Goal: Task Accomplishment & Management: Manage account settings

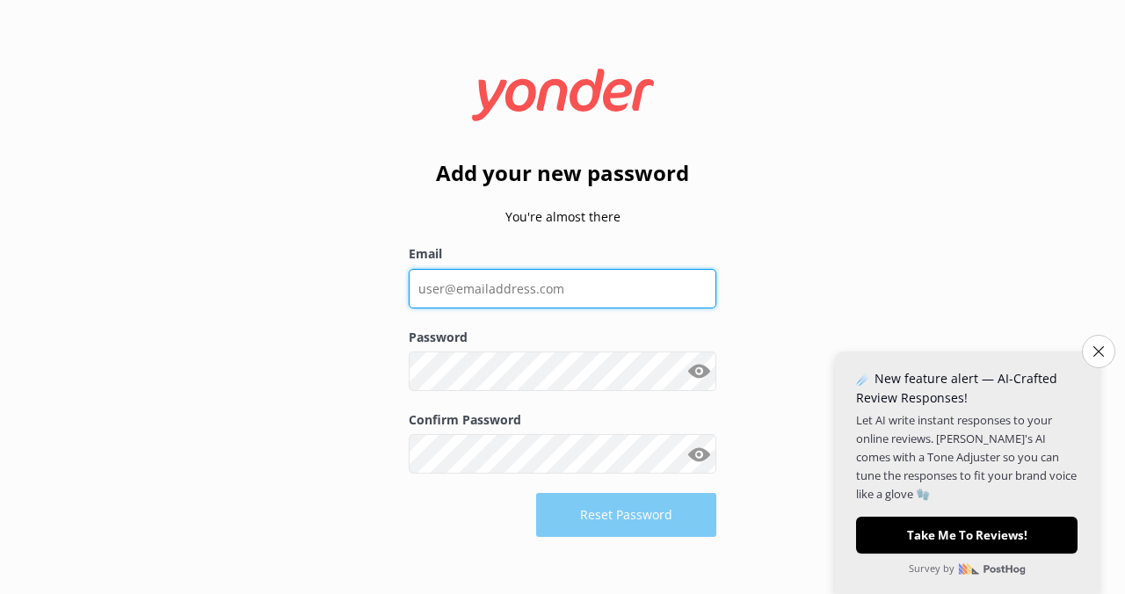
click at [531, 298] on input "Email" at bounding box center [563, 289] width 308 height 40
type input "[PERSON_NAME][EMAIL_ADDRESS][DOMAIN_NAME]"
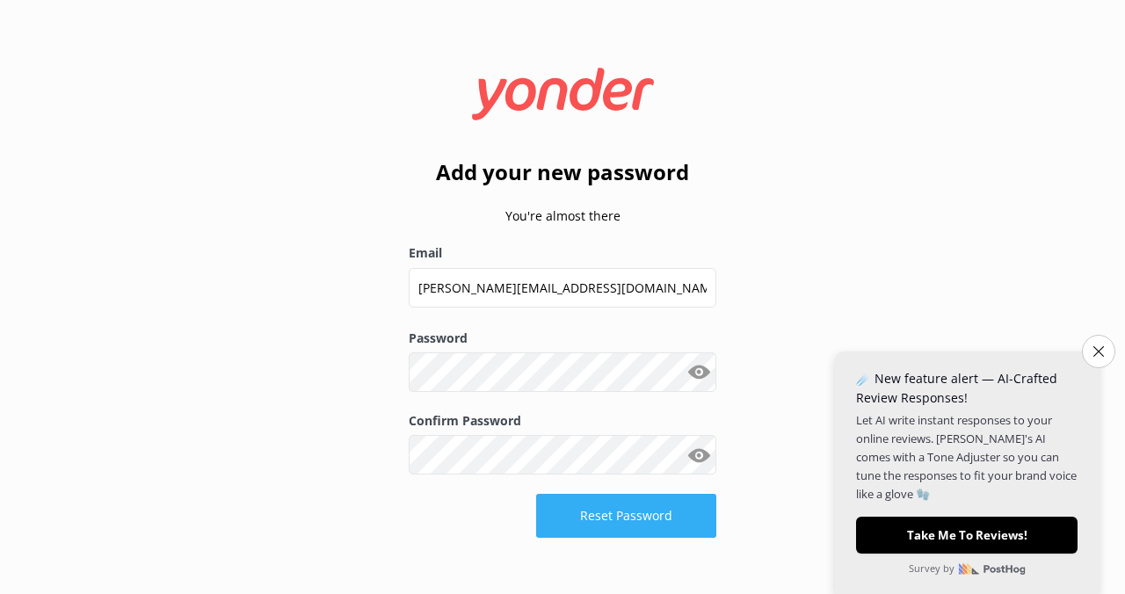
click at [663, 516] on button "Reset Password" at bounding box center [626, 516] width 180 height 44
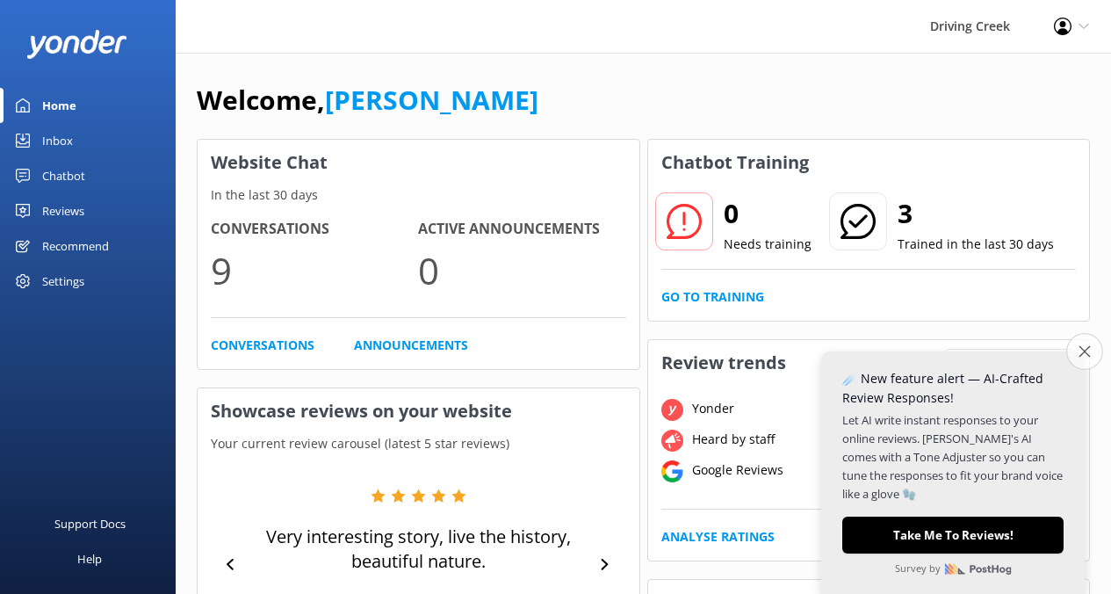
click at [1083, 350] on icon "Close survey" at bounding box center [1084, 350] width 11 height 11
